Goal: Transaction & Acquisition: Purchase product/service

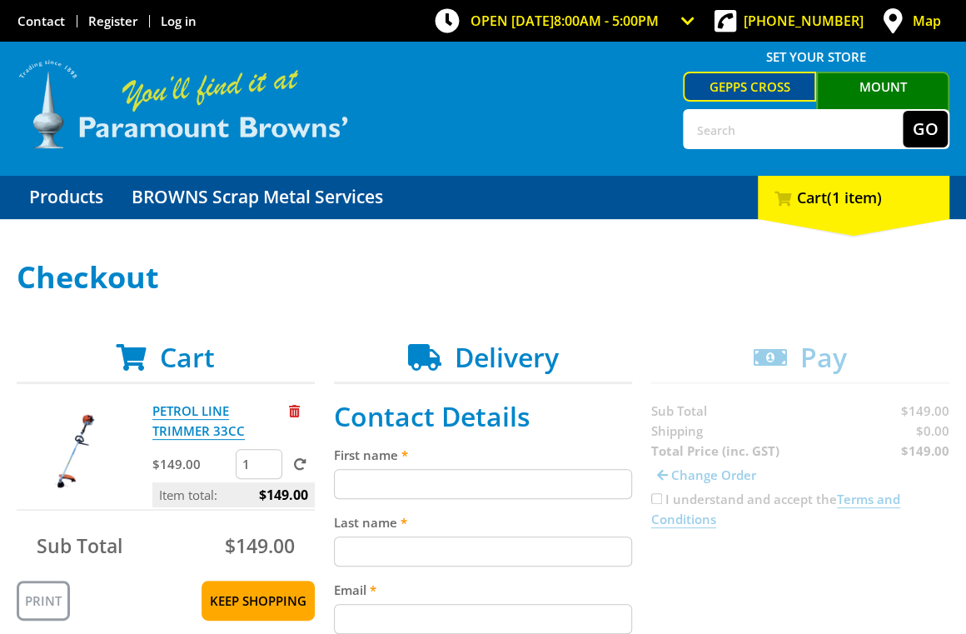
click at [243, 137] on img at bounding box center [183, 104] width 333 height 92
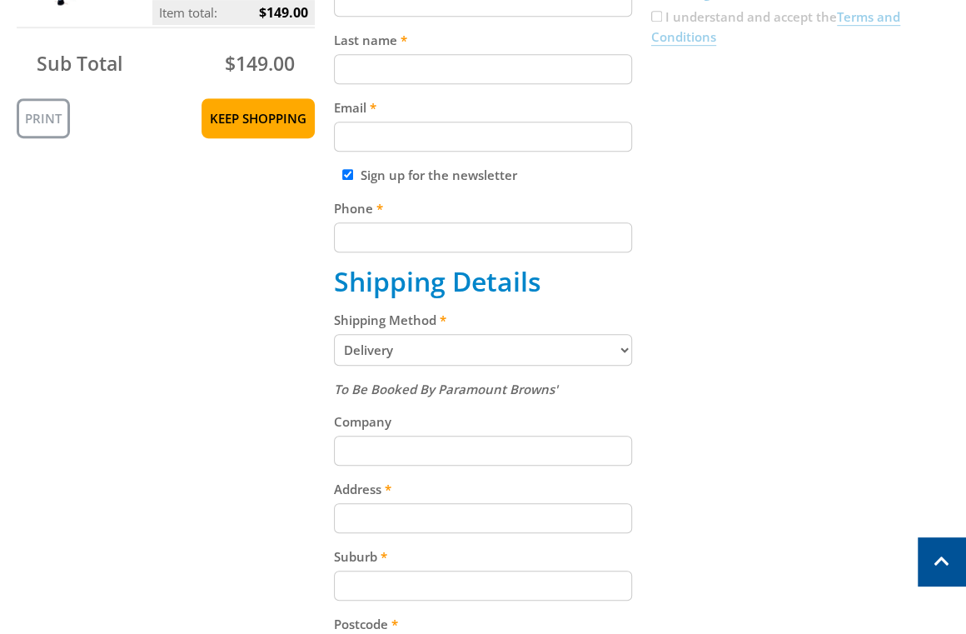
click at [448, 356] on select "Pickup from Gepps Cross Delivery" at bounding box center [483, 350] width 298 height 32
select select "Pickup"
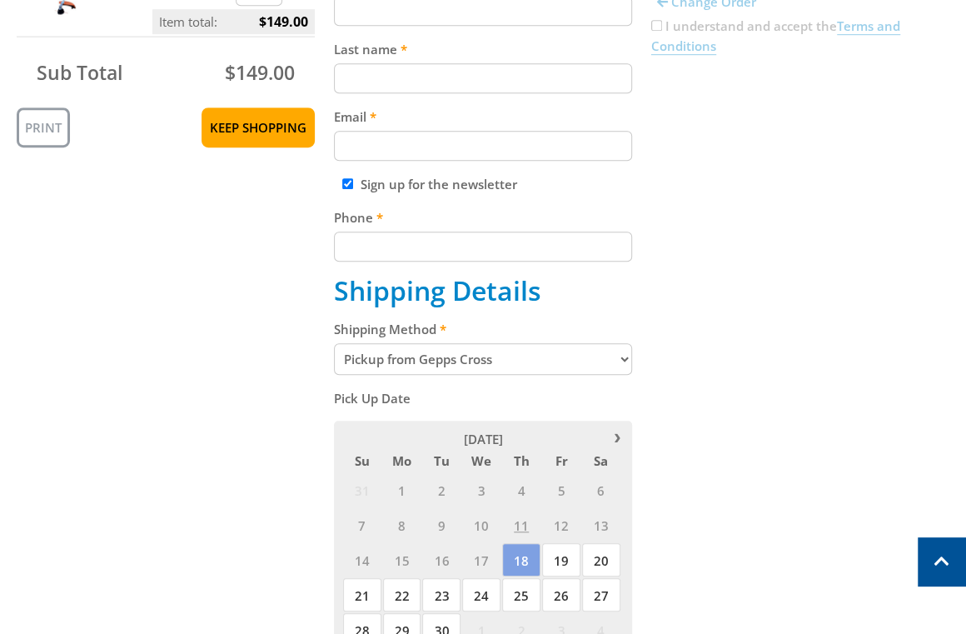
scroll to position [470, 0]
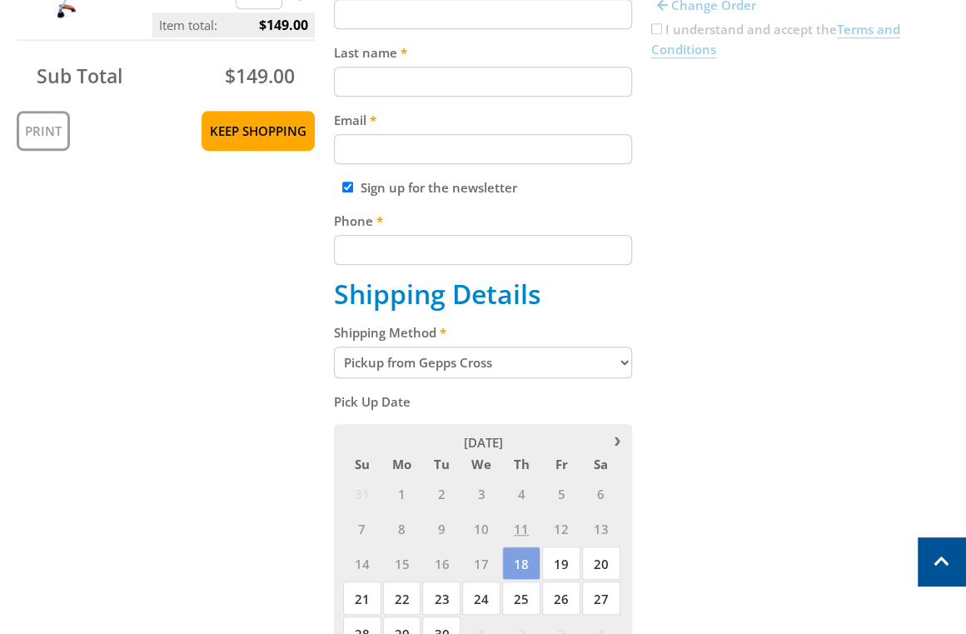
click at [524, 354] on select "Pickup from Gepps Cross Delivery" at bounding box center [483, 362] width 298 height 32
click at [334, 348] on select "Pickup from Gepps Cross Delivery" at bounding box center [483, 362] width 298 height 32
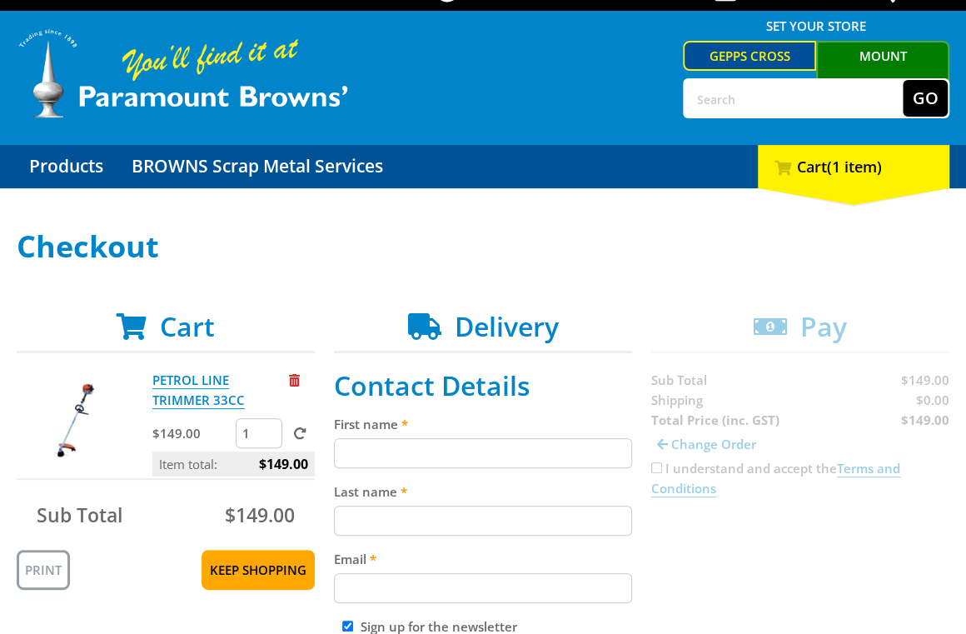
scroll to position [0, 0]
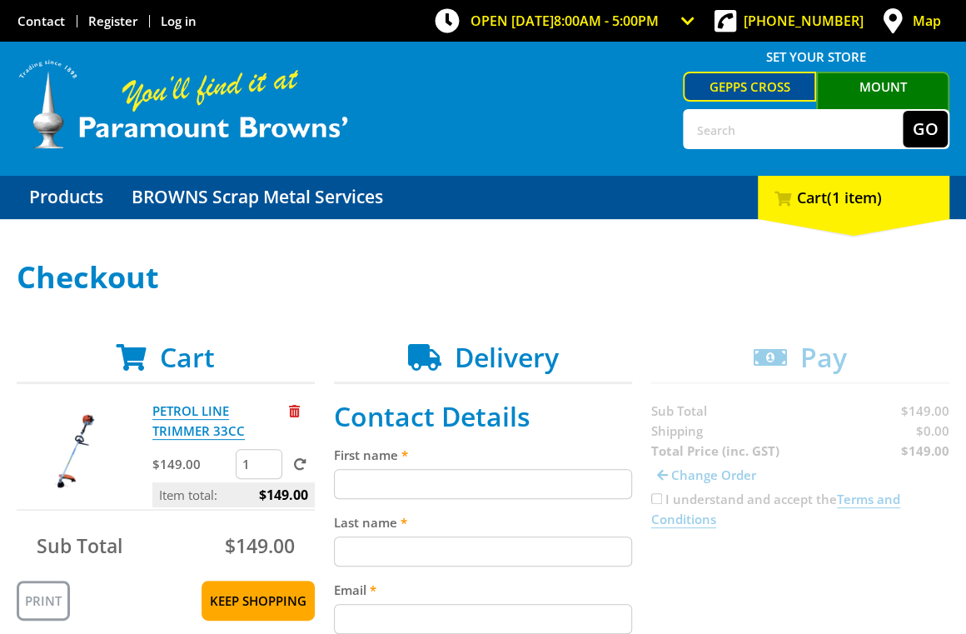
click at [888, 86] on link "Mount [PERSON_NAME]" at bounding box center [882, 100] width 133 height 57
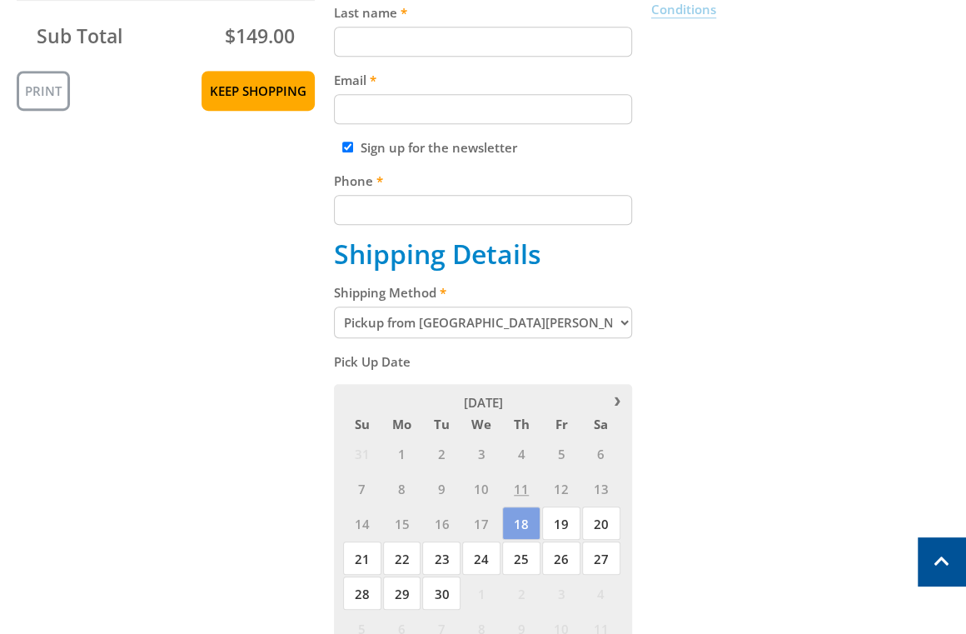
scroll to position [517, 0]
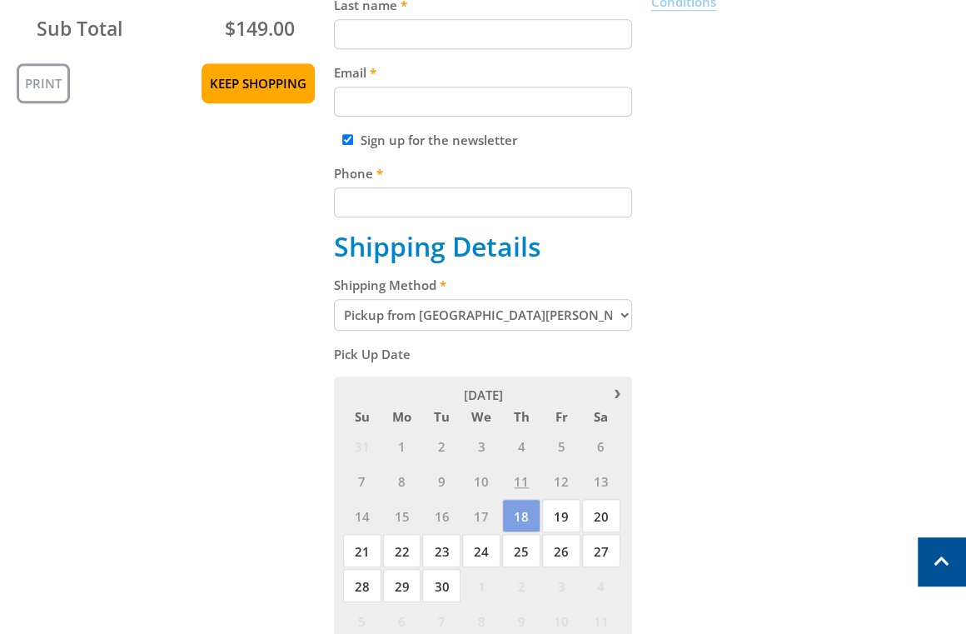
click at [471, 308] on select "Pickup from [GEOGRAPHIC_DATA][PERSON_NAME] Delivery" at bounding box center [483, 315] width 298 height 32
click at [334, 301] on select "Pickup from [GEOGRAPHIC_DATA][PERSON_NAME] Delivery" at bounding box center [483, 315] width 298 height 32
click at [530, 517] on span "18" at bounding box center [521, 515] width 38 height 33
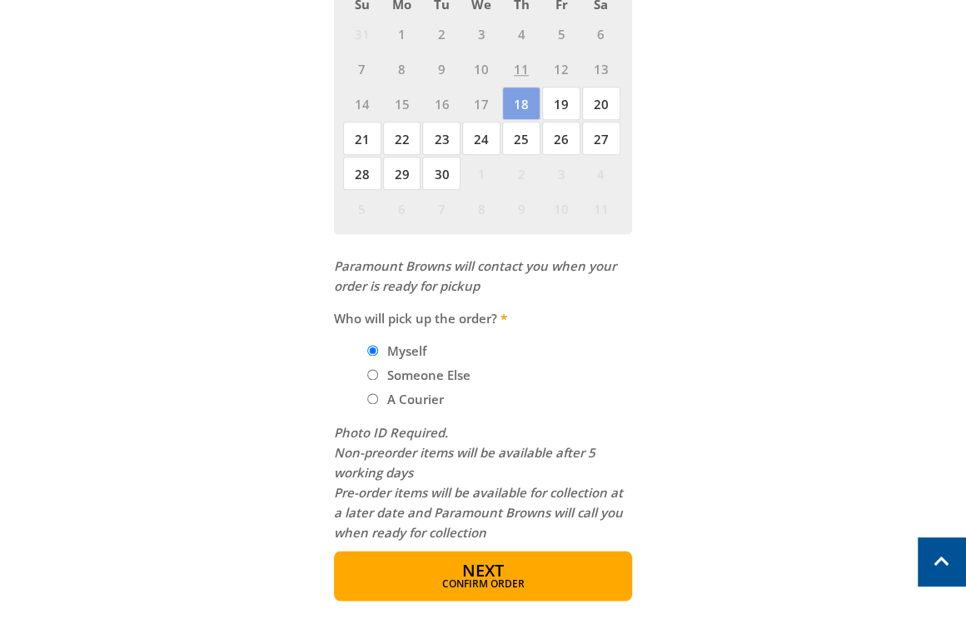
scroll to position [979, 0]
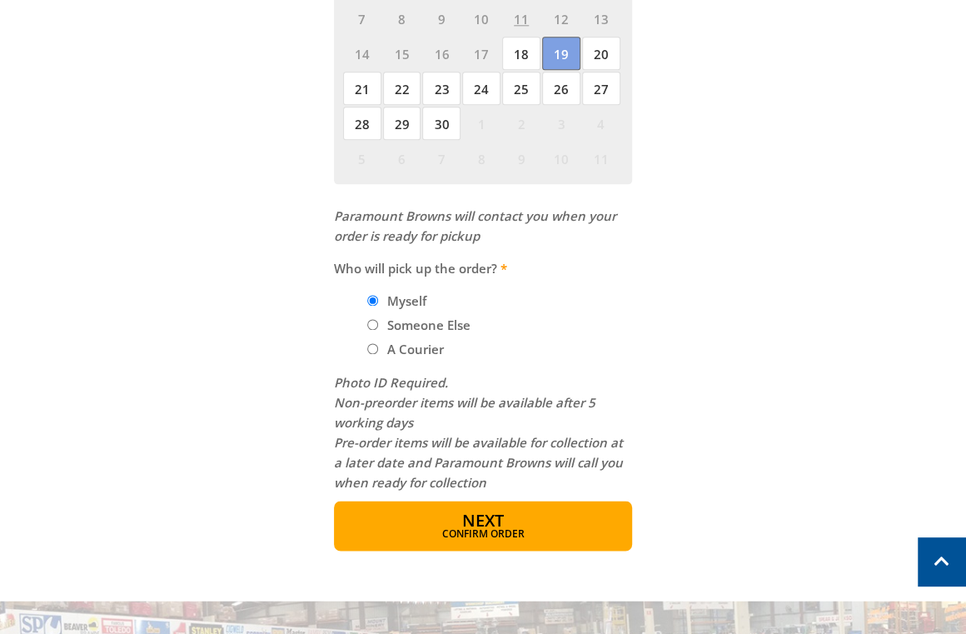
click at [551, 54] on span "19" at bounding box center [561, 53] width 38 height 33
click at [516, 57] on span "18" at bounding box center [521, 53] width 38 height 33
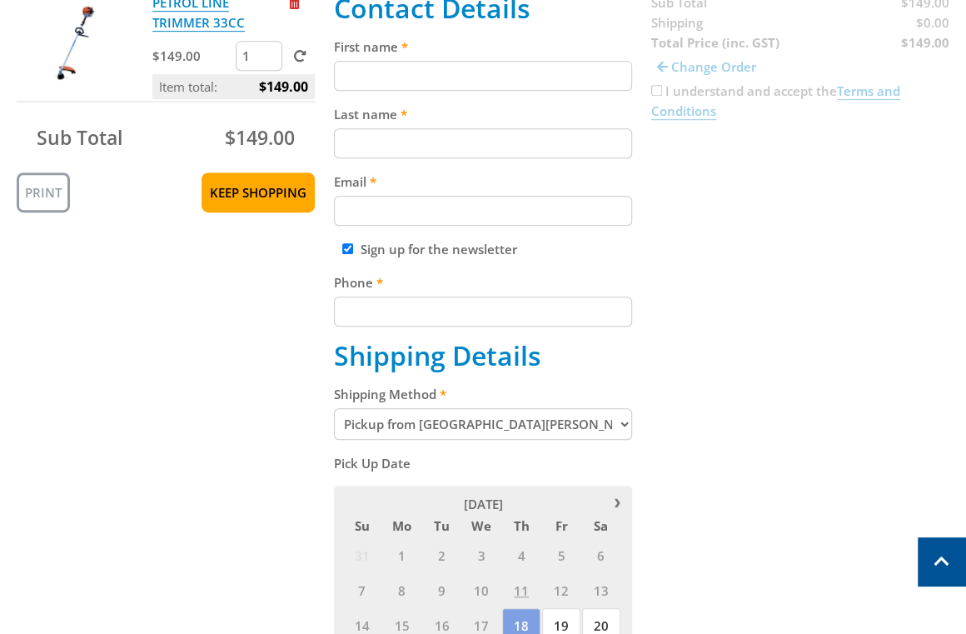
scroll to position [622, 0]
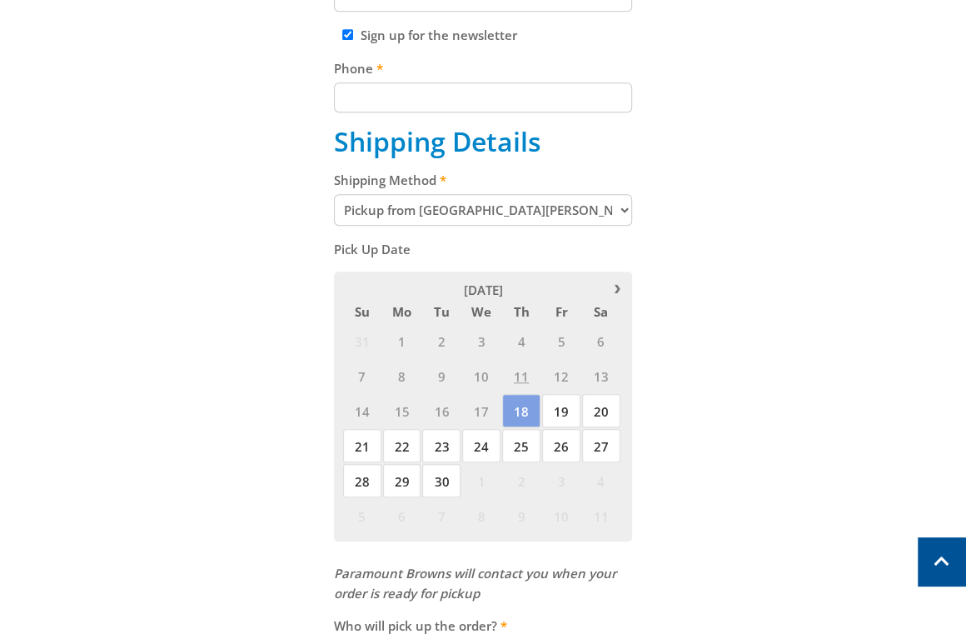
click at [441, 208] on select "Pickup from [GEOGRAPHIC_DATA][PERSON_NAME] Delivery" at bounding box center [483, 210] width 298 height 32
click at [334, 195] on select "Pickup from [GEOGRAPHIC_DATA][PERSON_NAME] Delivery" at bounding box center [483, 210] width 298 height 32
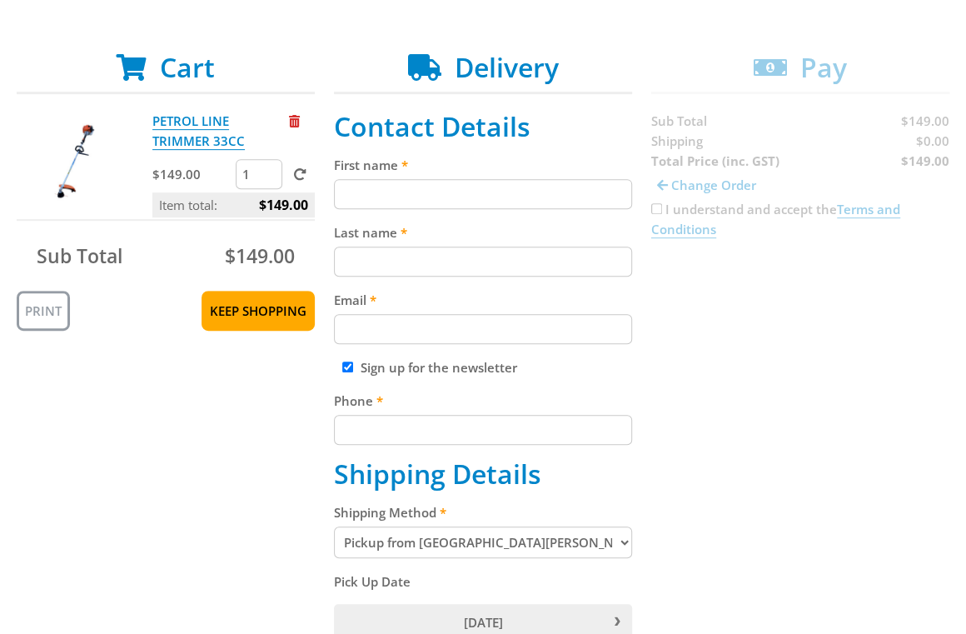
scroll to position [299, 0]
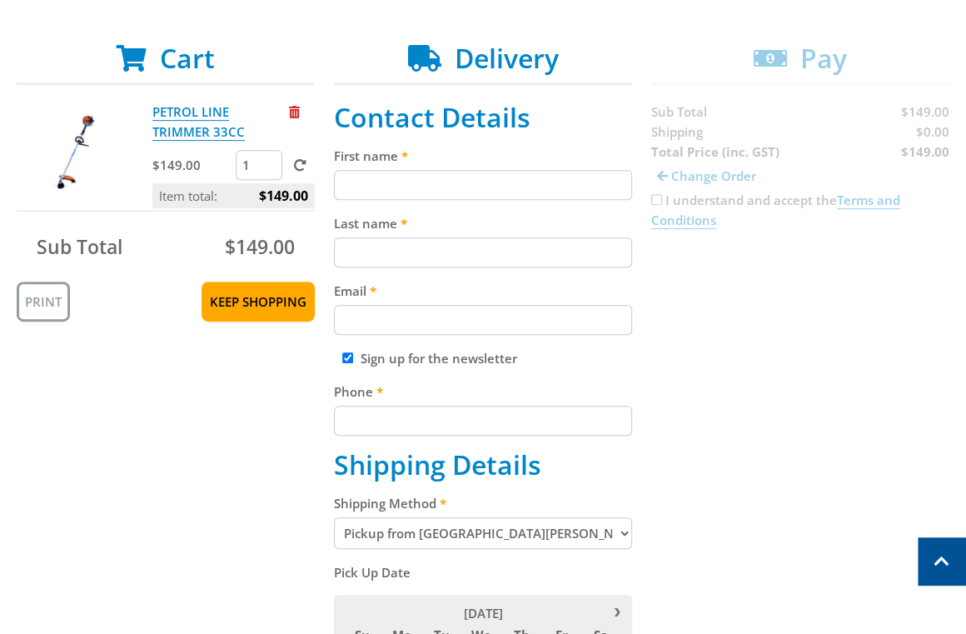
click at [440, 542] on select "Pickup from [GEOGRAPHIC_DATA][PERSON_NAME] Delivery" at bounding box center [483, 533] width 298 height 32
select select "Delivery"
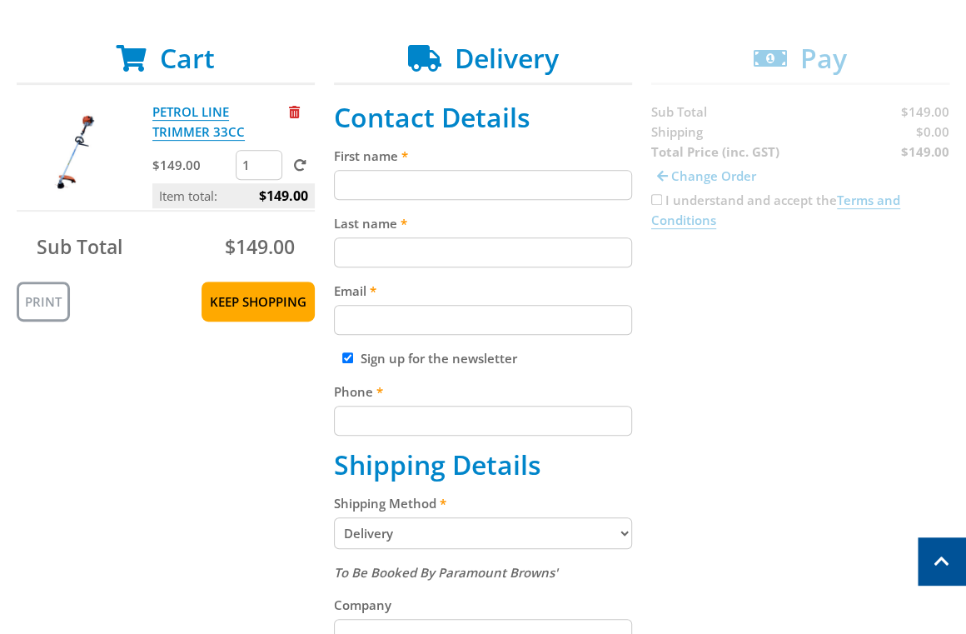
click at [418, 193] on input "First name" at bounding box center [483, 185] width 298 height 30
paste input "[PERSON_NAME]"
type input "[PERSON_NAME]"
click at [358, 254] on input "Last name" at bounding box center [483, 252] width 298 height 30
paste input "[PERSON_NAME]"
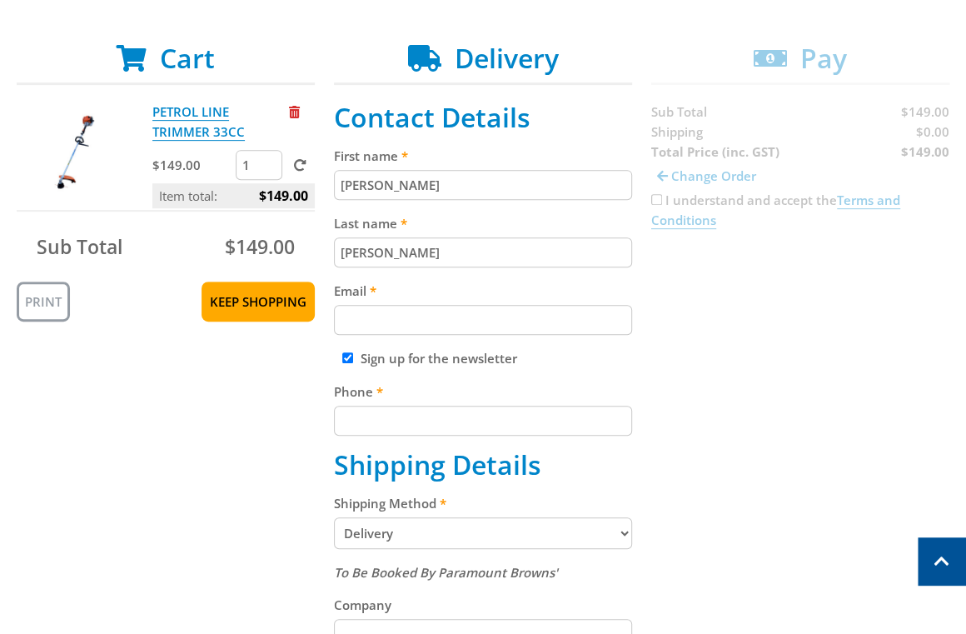
type input "[PERSON_NAME]"
click at [446, 316] on input "Email" at bounding box center [483, 320] width 298 height 30
paste input "[EMAIL_ADDRESS][DOMAIN_NAME]"
type input "[EMAIL_ADDRESS][DOMAIN_NAME]"
click at [745, 389] on div "Cart PETROL LINE TRIMMER 33CC $149.00 1 Item total: $149.00 Sub Total $149.00 P…" at bounding box center [483, 574] width 933 height 1065
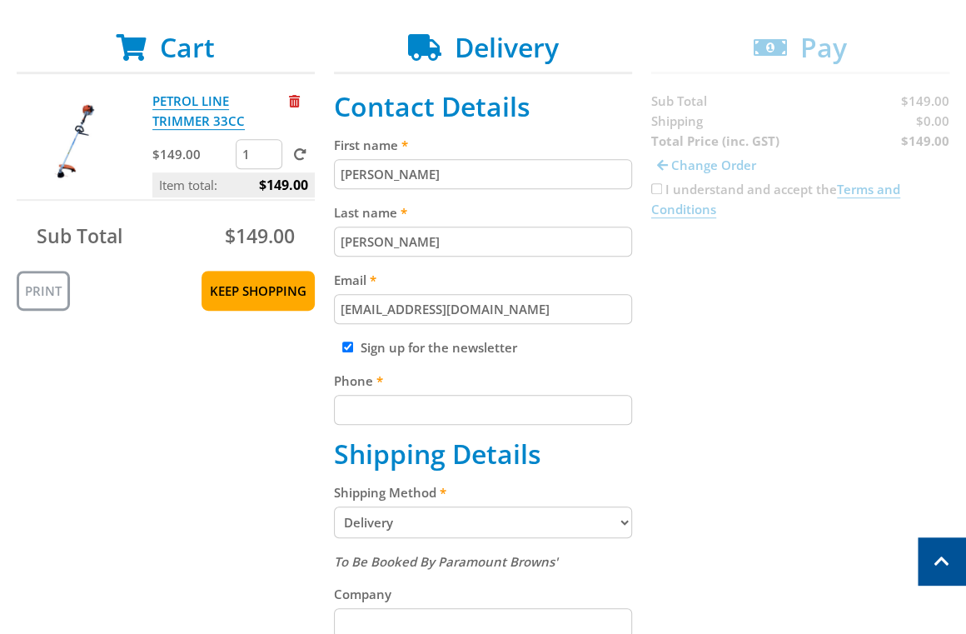
scroll to position [464, 0]
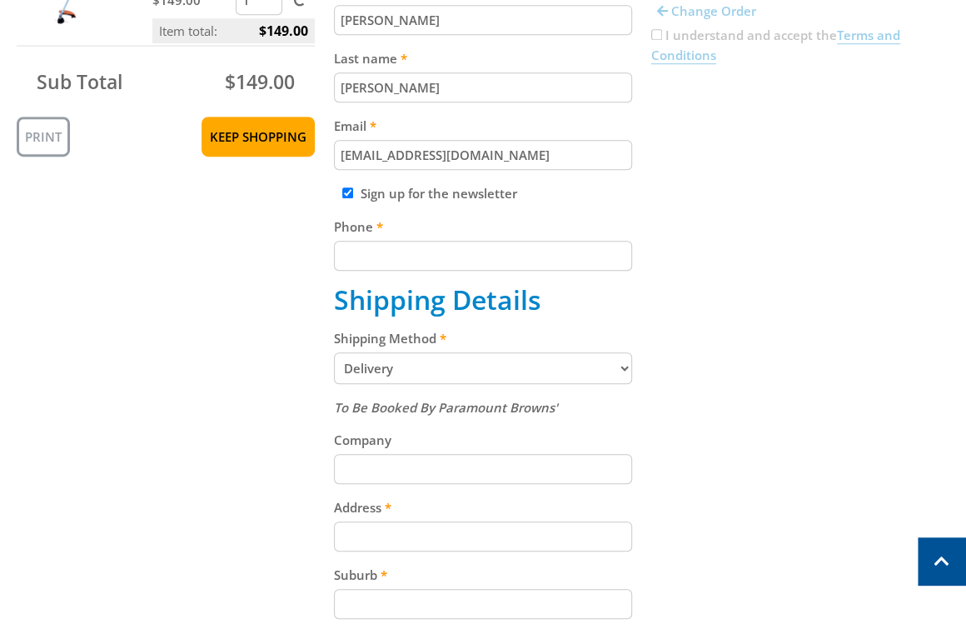
click at [441, 270] on input "Phone" at bounding box center [483, 256] width 298 height 30
click at [377, 263] on input "04121345678" at bounding box center [483, 256] width 298 height 30
type input "0412345678"
click at [767, 317] on div "Cart PETROL LINE TRIMMER 33CC $149.00 1 Item total: $149.00 Sub Total $149.00 P…" at bounding box center [483, 410] width 933 height 1065
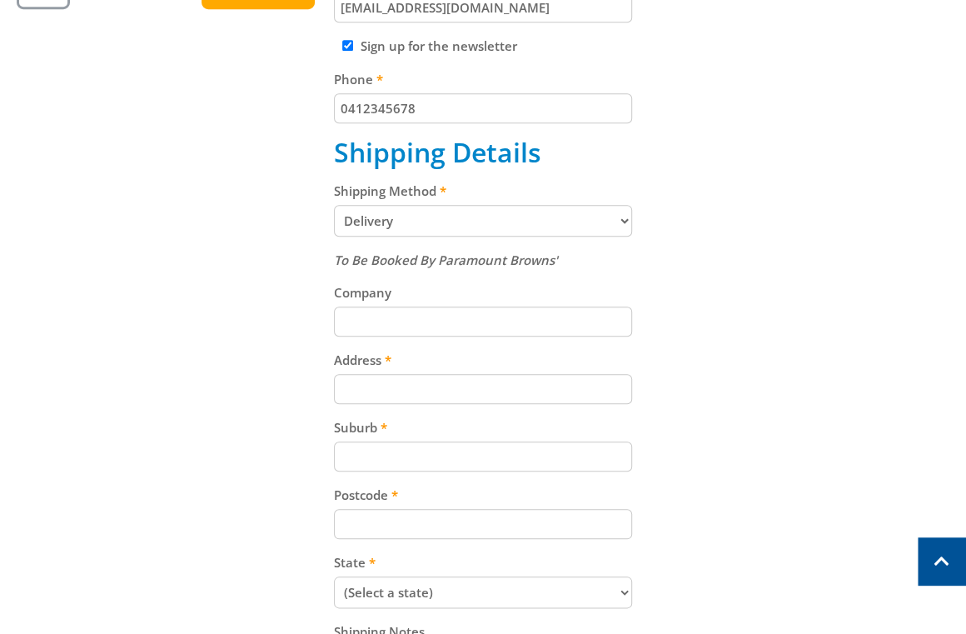
scroll to position [645, 0]
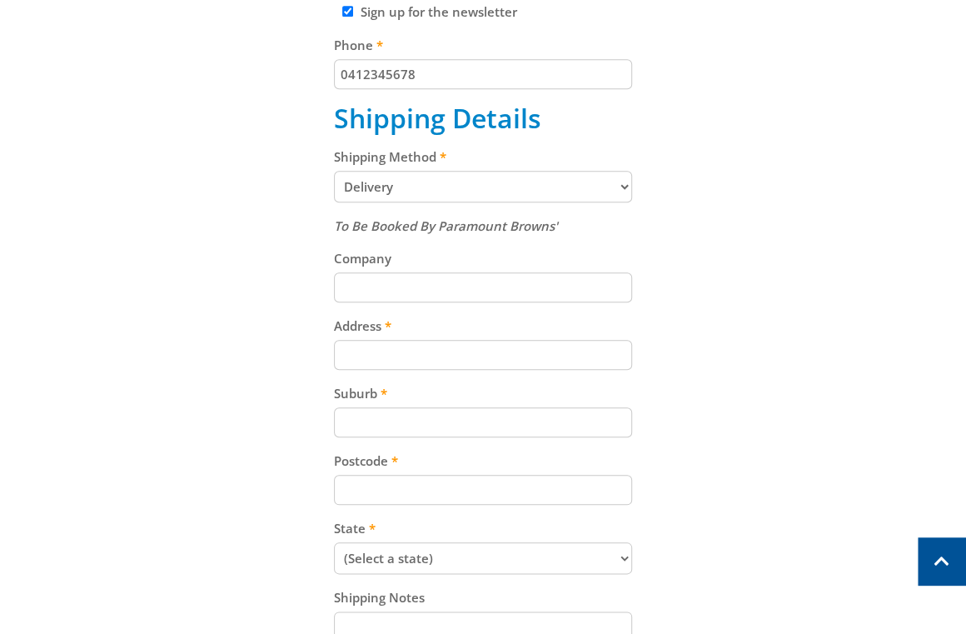
click at [404, 352] on input "Address" at bounding box center [483, 355] width 298 height 30
paste input "[STREET_ADDRESS][PERSON_NAME]"
type input "[STREET_ADDRESS][PERSON_NAME]"
click at [730, 367] on div "Cart PETROL LINE TRIMMER 33CC $149.00 1 Item total: $149.00 Sub Total $149.00 P…" at bounding box center [483, 228] width 933 height 1065
click at [395, 448] on div "To Be Booked By Paramount Browns' Company Address [STREET_ADDRESS][PERSON_NAME]…" at bounding box center [483, 453] width 298 height 474
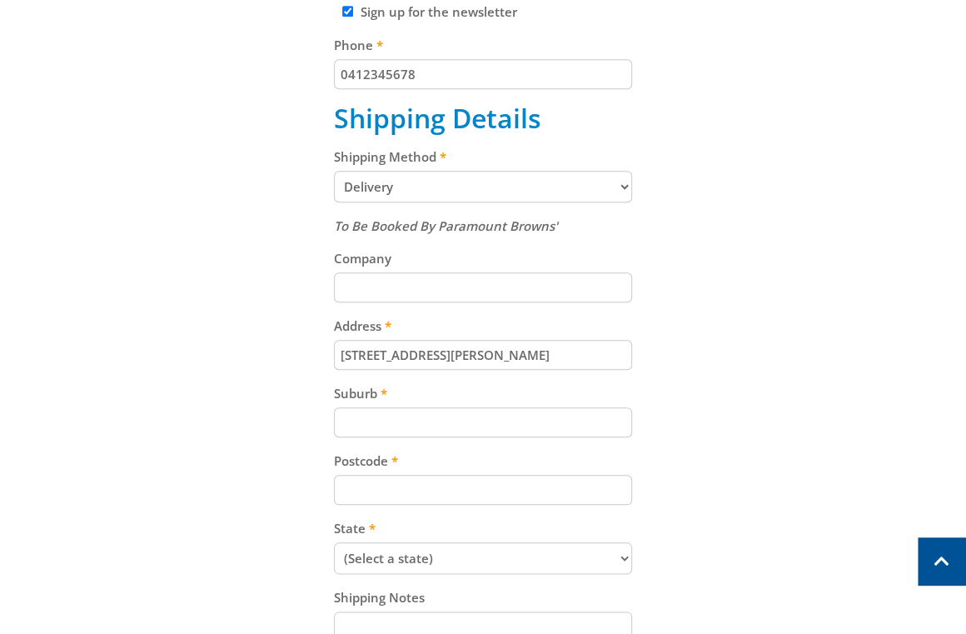
click at [398, 421] on input "Suburb" at bounding box center [483, 422] width 298 height 30
paste input "Totness"
type input "Totness"
click at [767, 443] on div "Cart PETROL LINE TRIMMER 33CC $149.00 1 Item total: $149.00 Sub Total $149.00 P…" at bounding box center [483, 228] width 933 height 1065
click at [459, 496] on input "Postcode" at bounding box center [483, 490] width 298 height 30
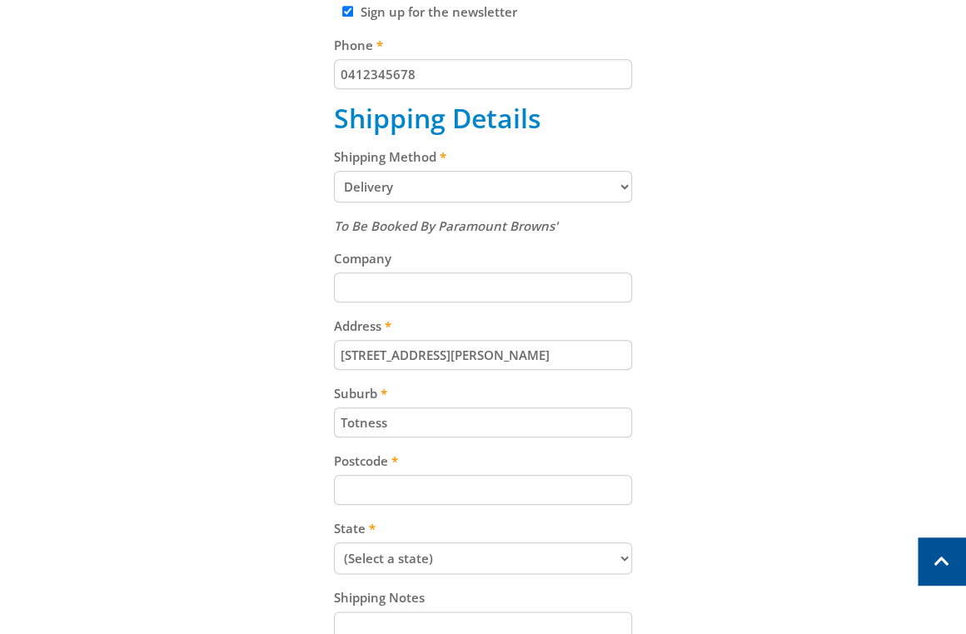
paste input "5250"
type input "5250"
click at [682, 500] on div "Cart PETROL LINE TRIMMER 33CC $149.00 1 Item total: $149.00 Sub Total $149.00 P…" at bounding box center [483, 228] width 933 height 1065
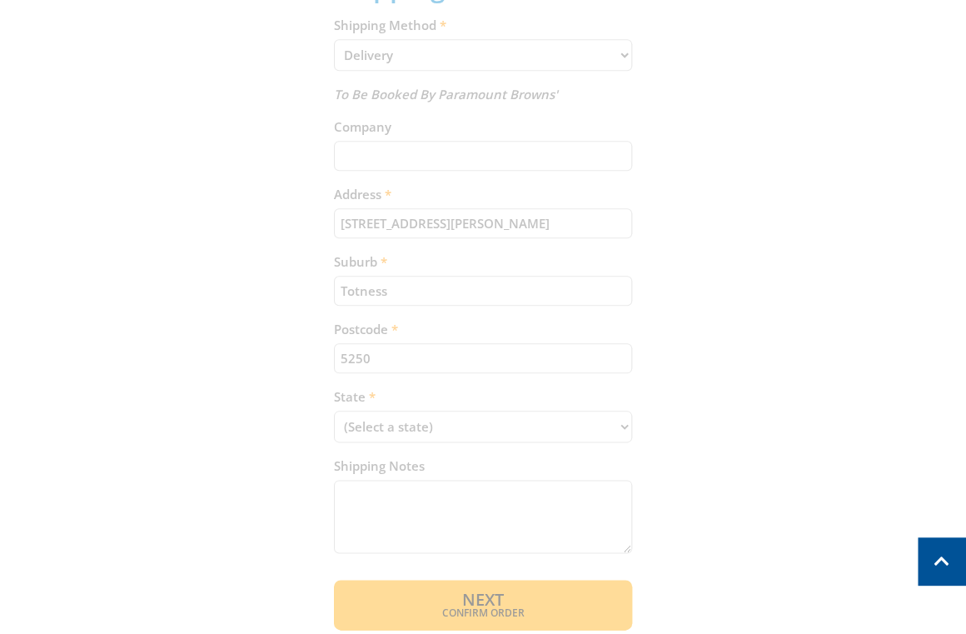
scroll to position [822, 0]
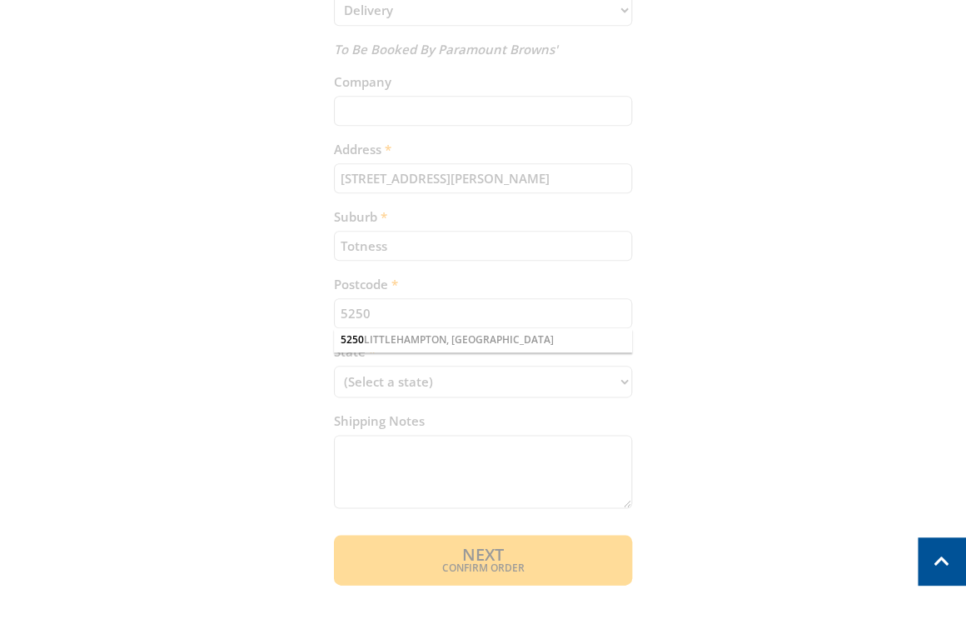
click at [385, 386] on div "Cart PETROL LINE TRIMMER 33CC $149.00 1 Item total: $149.00 Sub Total $149.00 P…" at bounding box center [483, 51] width 933 height 1065
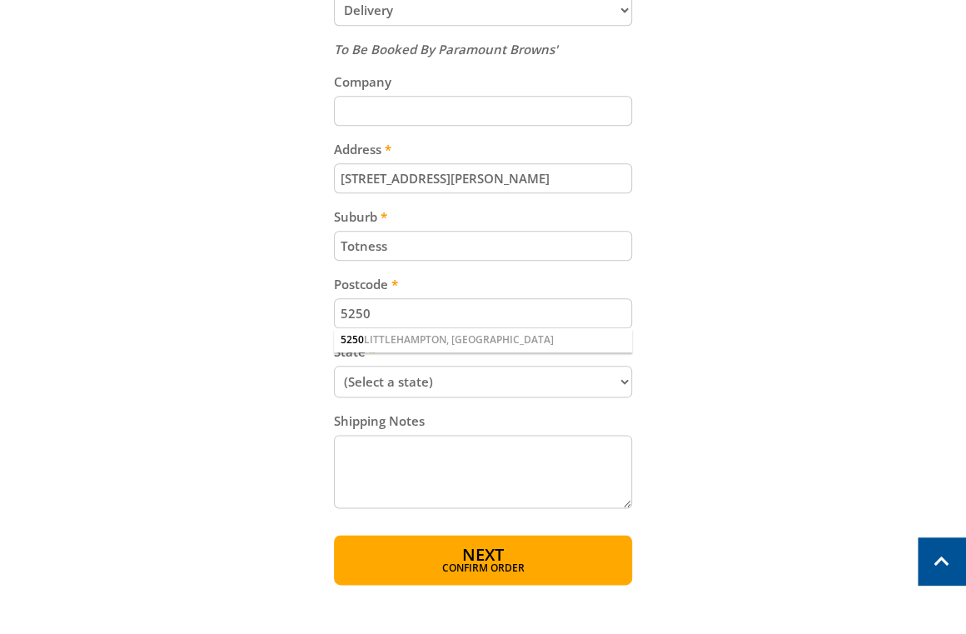
click at [387, 386] on select "(Select a state) [GEOGRAPHIC_DATA] [GEOGRAPHIC_DATA] [GEOGRAPHIC_DATA] [GEOGRAP…" at bounding box center [483, 382] width 298 height 32
select select "SA"
click at [334, 370] on select "(Select a state) [GEOGRAPHIC_DATA] [GEOGRAPHIC_DATA] [GEOGRAPHIC_DATA] [GEOGRAP…" at bounding box center [483, 382] width 298 height 32
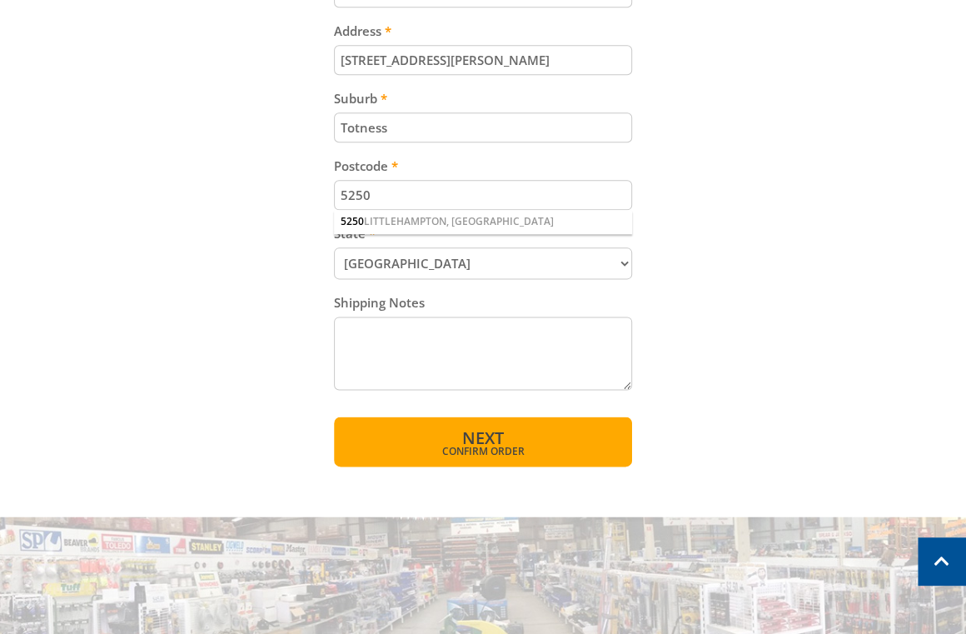
click at [491, 456] on span "Confirm order" at bounding box center [483, 451] width 227 height 10
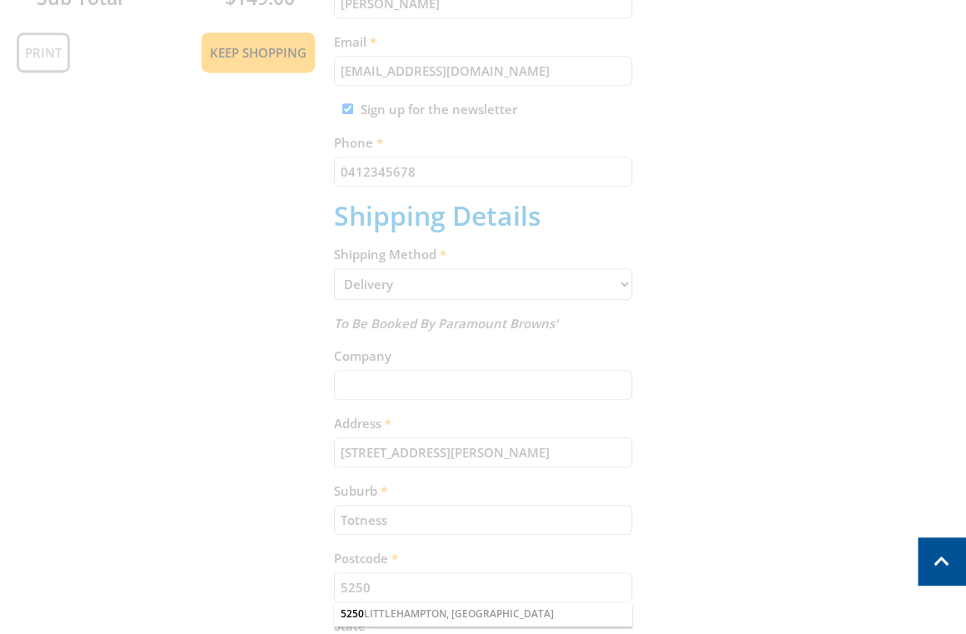
scroll to position [230, 0]
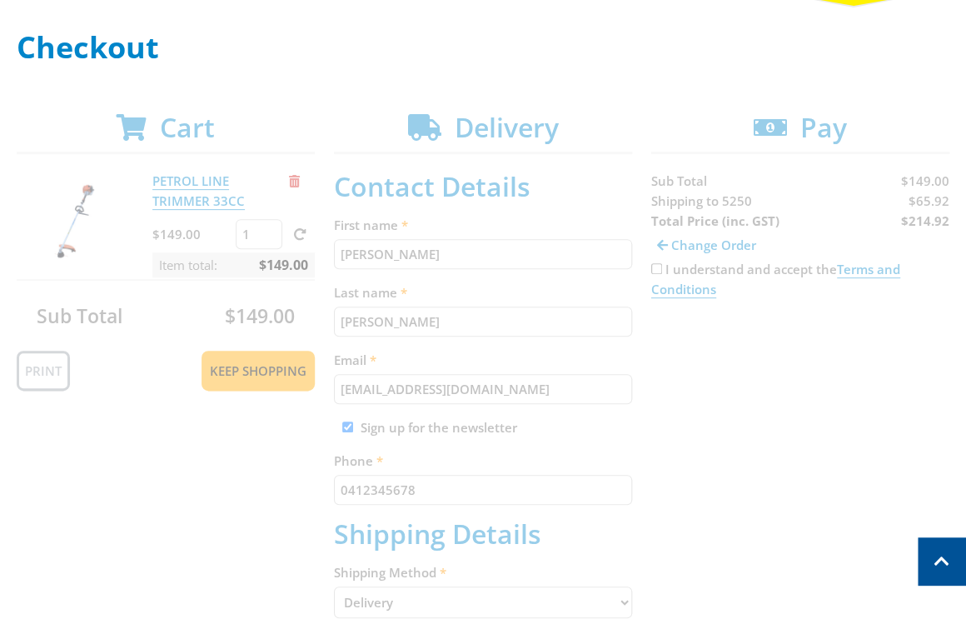
click at [779, 431] on div "Cart PETROL LINE TRIMMER 33CC $149.00 1 Item total: $149.00 Sub Total $149.00 P…" at bounding box center [483, 644] width 933 height 1065
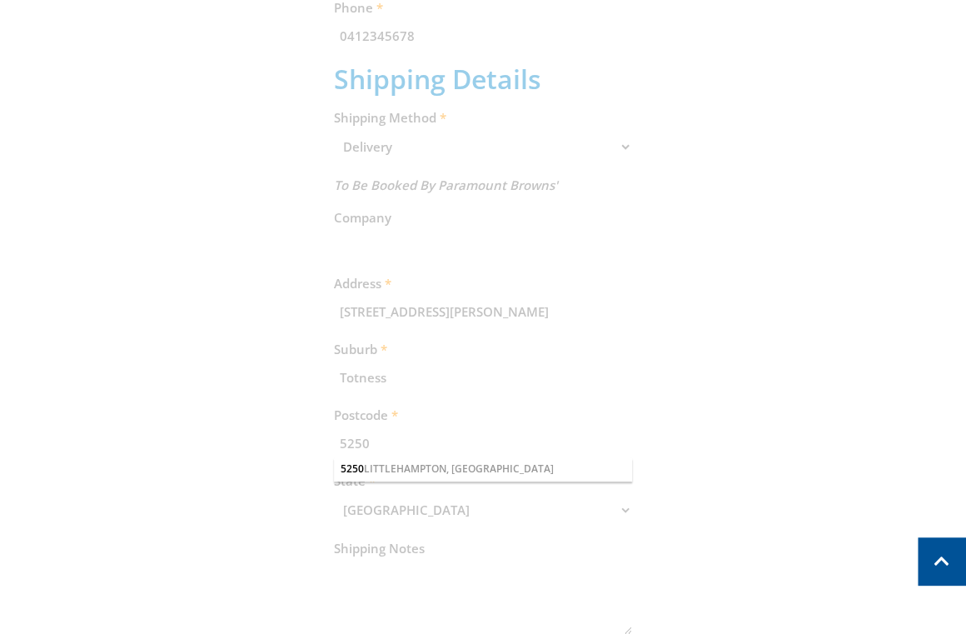
scroll to position [711, 0]
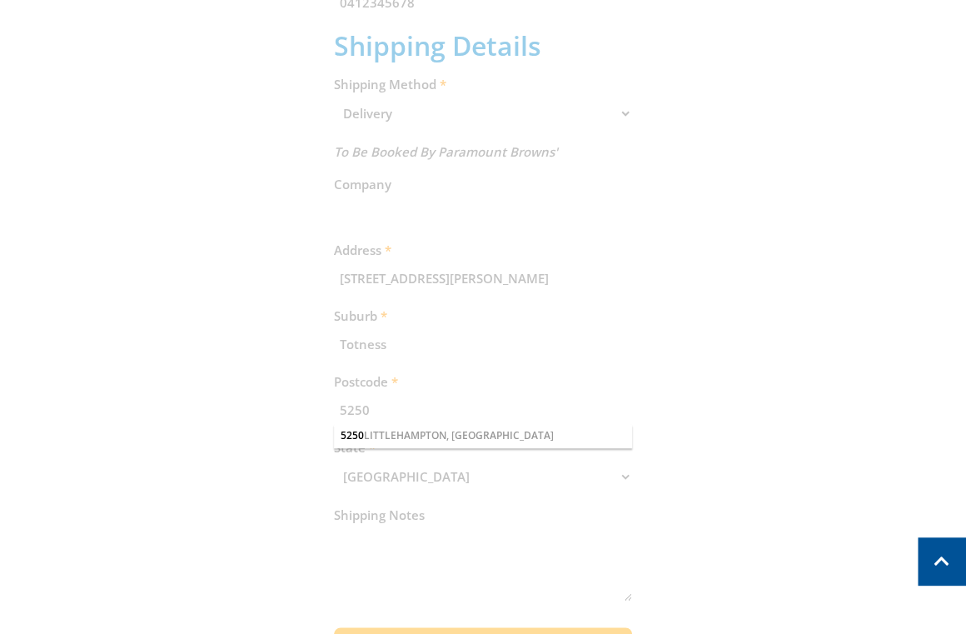
click at [437, 442] on div "Cart PETROL LINE TRIMMER 33CC $149.00 1 Item total: $149.00 Sub Total $149.00 P…" at bounding box center [483, 153] width 933 height 1047
click at [765, 406] on div "Cart PETROL LINE TRIMMER 33CC $149.00 1 Item total: $149.00 Sub Total $149.00 P…" at bounding box center [483, 153] width 933 height 1047
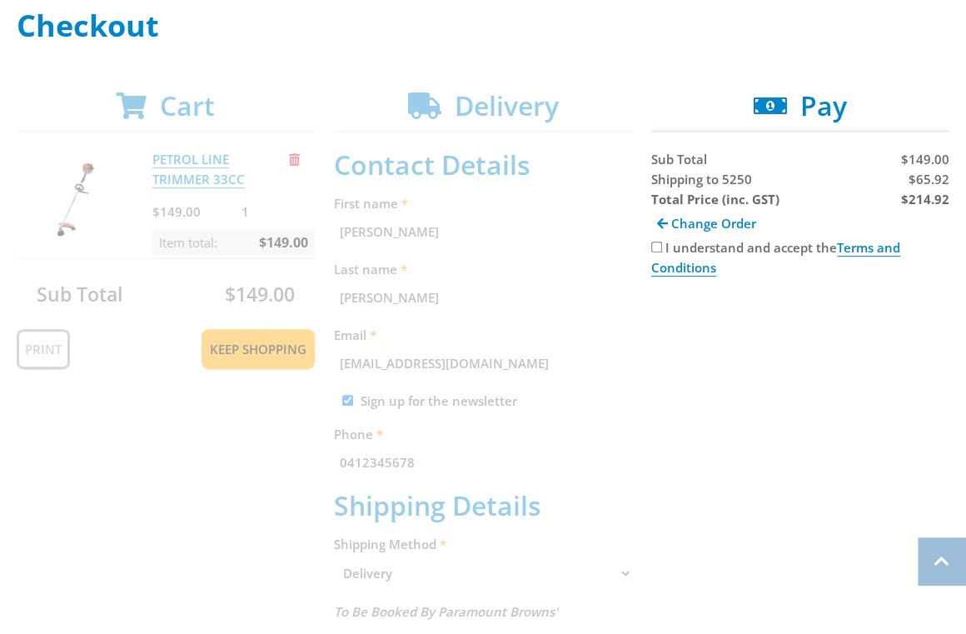
scroll to position [769, 0]
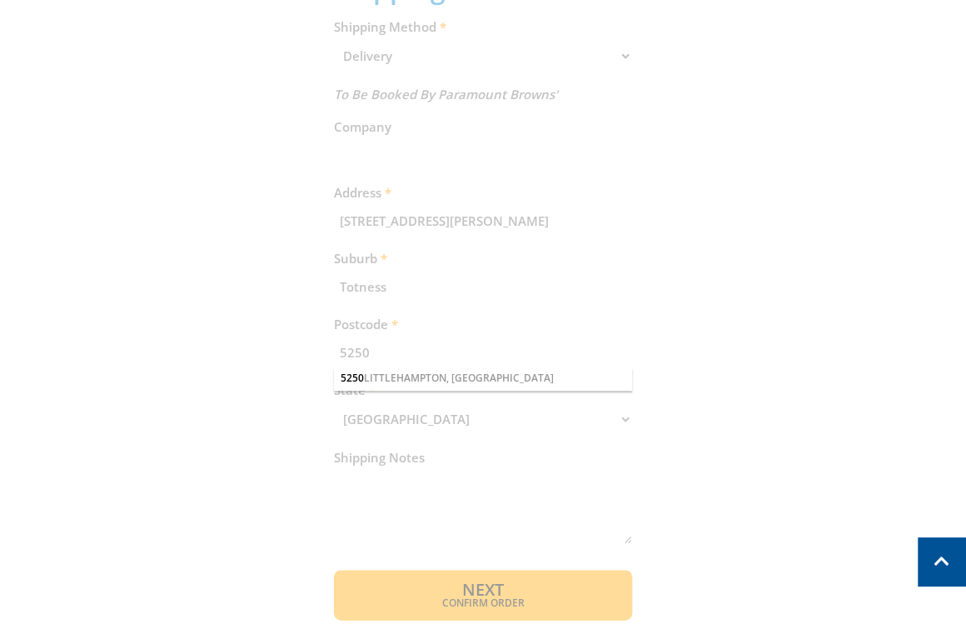
click at [440, 605] on div "Cart PETROL LINE TRIMMER 33CC $149.00 1 Item total: $149.00 Sub Total $149.00 P…" at bounding box center [483, 96] width 933 height 1047
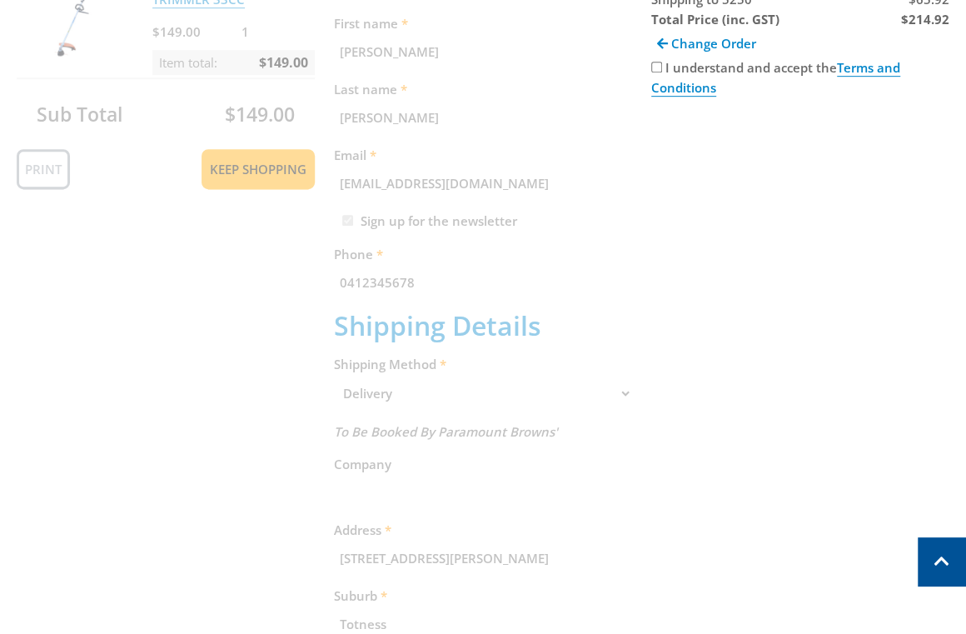
scroll to position [174, 0]
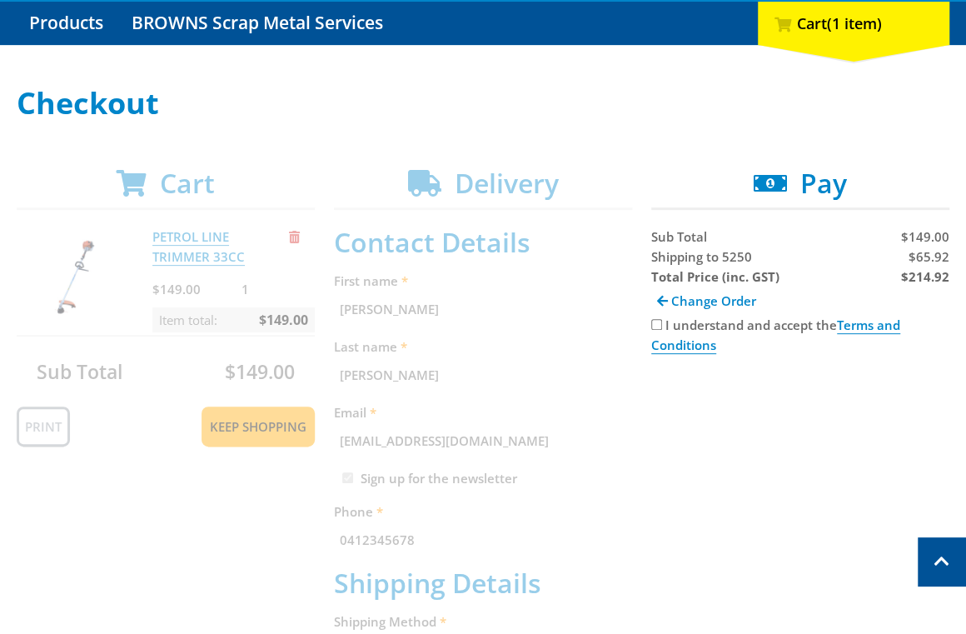
click at [655, 321] on input "I understand and accept the Terms and Conditions" at bounding box center [656, 324] width 11 height 11
checkbox input "true"
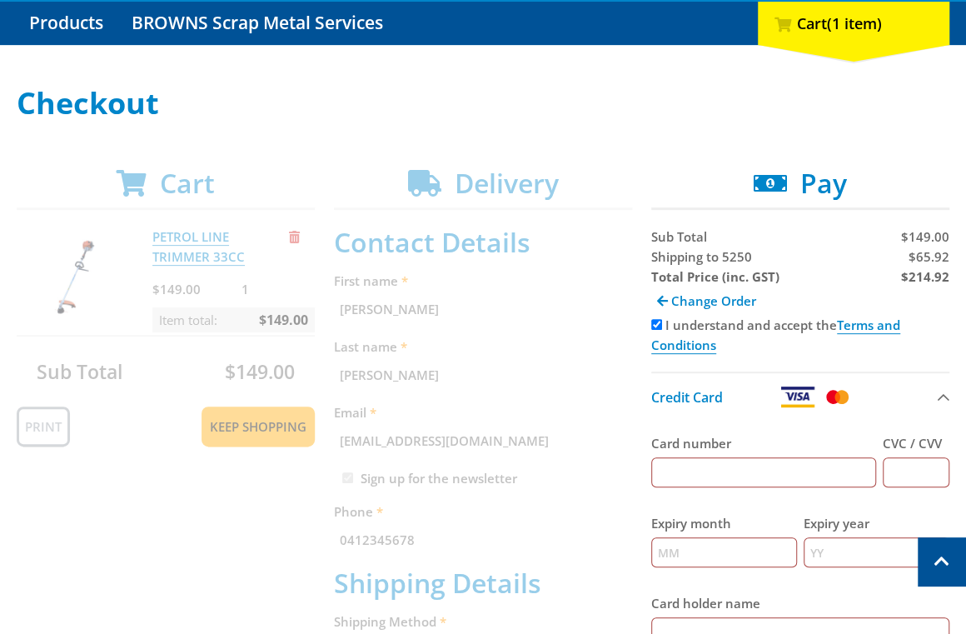
click at [755, 477] on input "Card number" at bounding box center [763, 472] width 225 height 30
type input "5454545454545454"
type input "123"
type input "12"
type input "2025"
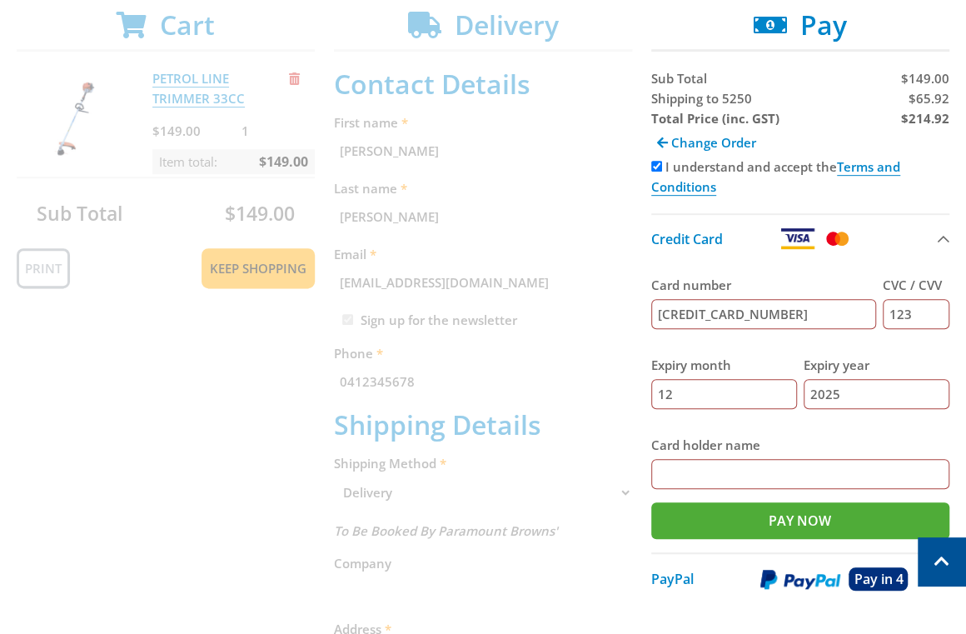
scroll to position [368, 0]
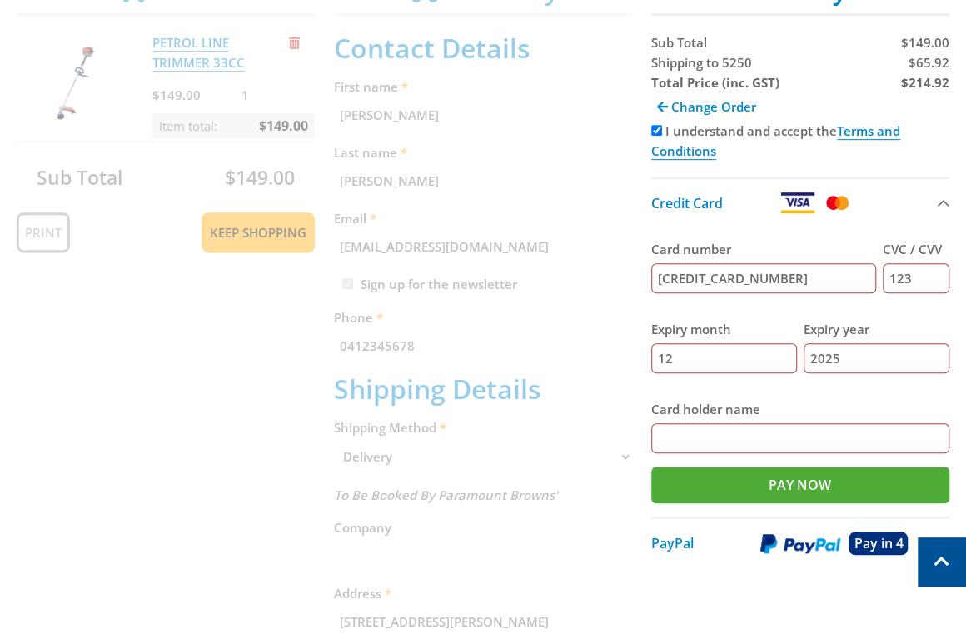
click at [686, 438] on input "Card holder name" at bounding box center [800, 438] width 298 height 30
paste input "[PERSON_NAME]"
type input "[PERSON_NAME]"
click at [753, 220] on button "Credit Card" at bounding box center [800, 201] width 298 height 49
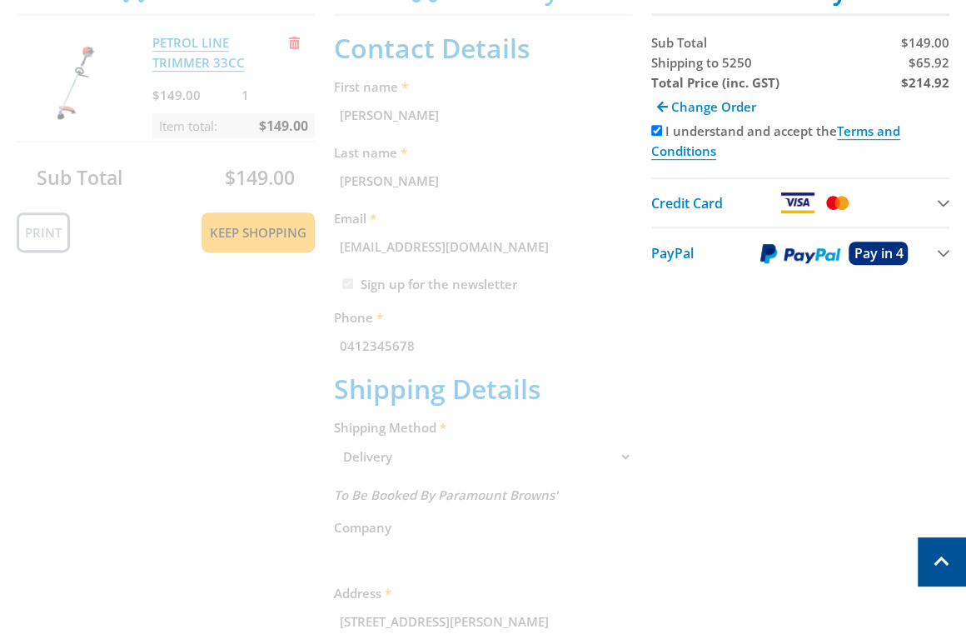
click at [731, 200] on div "Credit Card" at bounding box center [701, 203] width 100 height 20
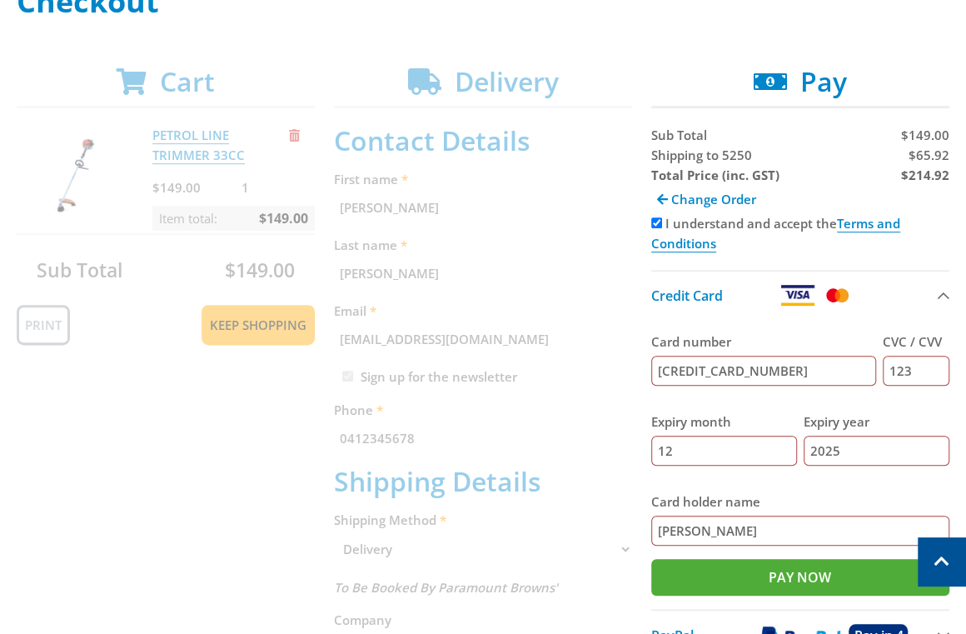
scroll to position [243, 0]
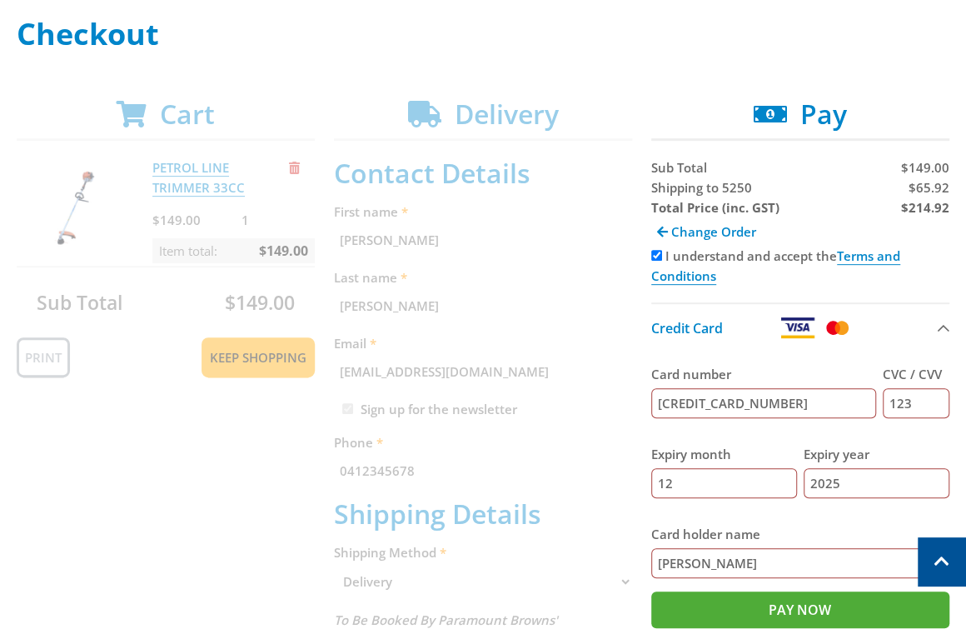
click at [680, 190] on span "Shipping to 5250" at bounding box center [701, 187] width 101 height 17
copy span "Shipping"
click at [939, 187] on span "$65.92" at bounding box center [929, 187] width 41 height 17
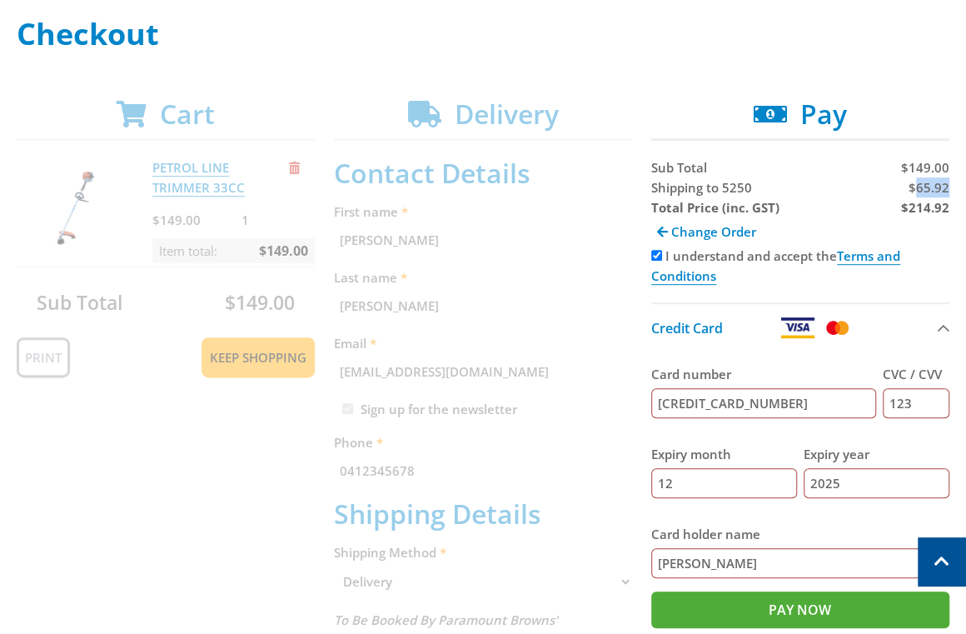
copy span "65.92"
click at [929, 210] on strong "$214.92" at bounding box center [925, 207] width 48 height 17
copy strong "214.92"
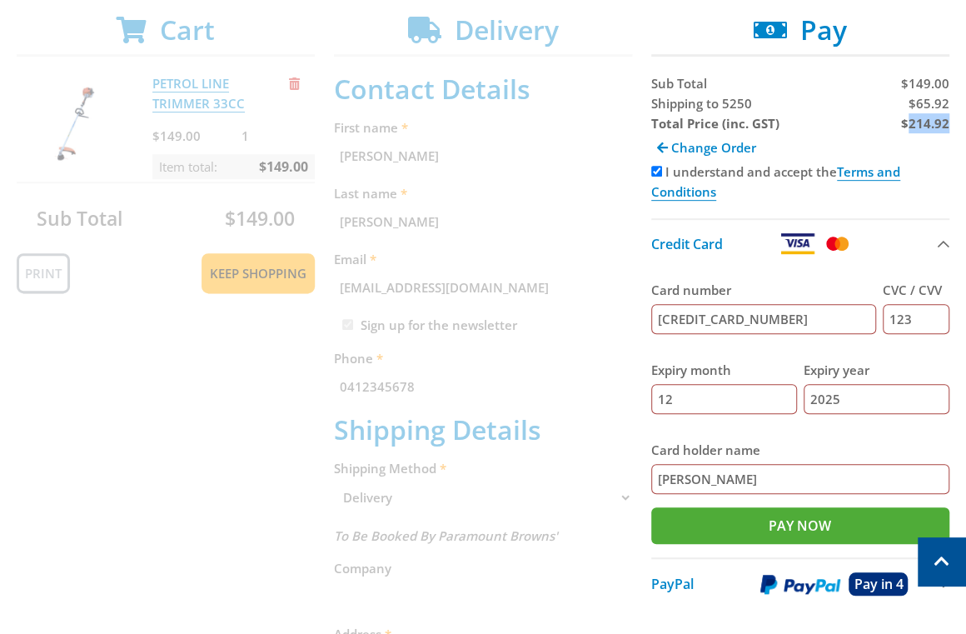
scroll to position [362, 0]
